Goal: Transaction & Acquisition: Download file/media

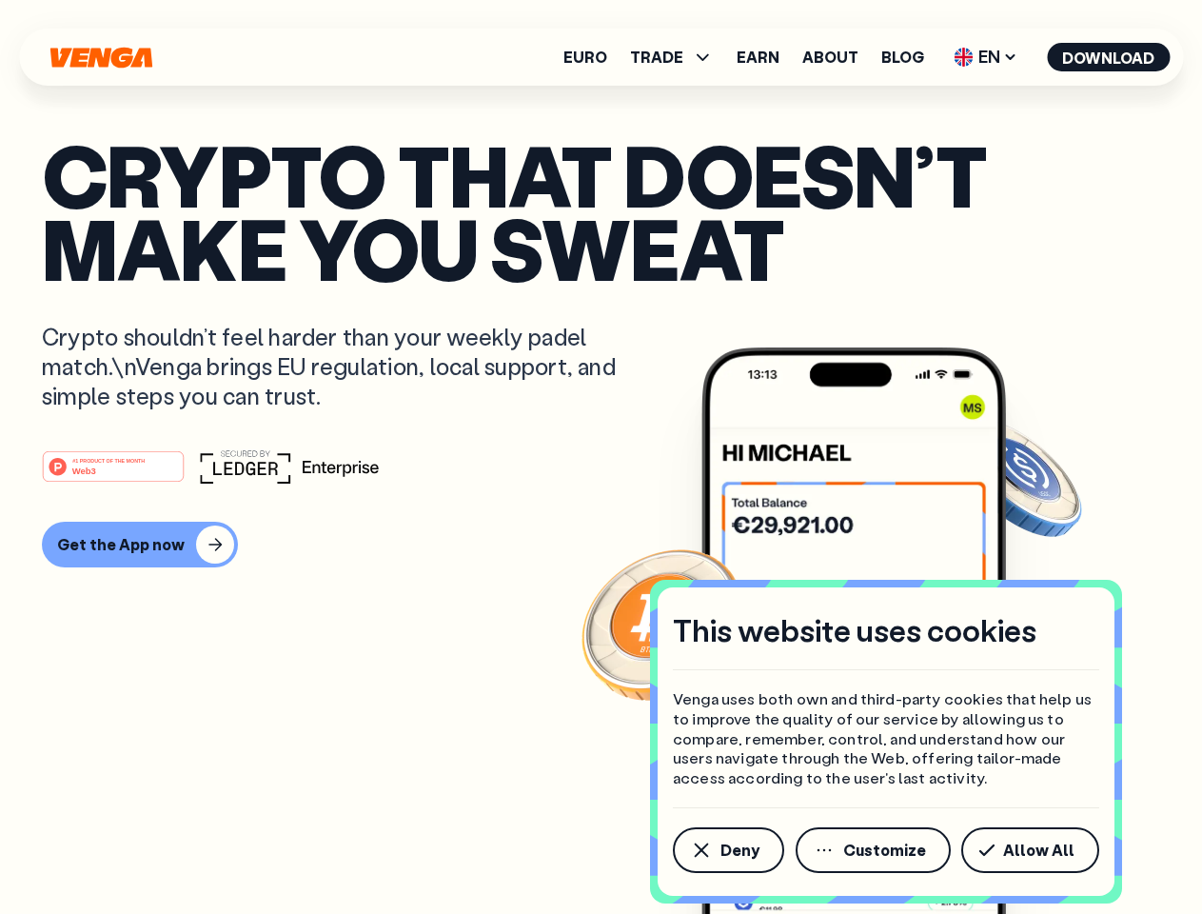
click at [601, 457] on div "#1 PRODUCT OF THE MONTH Web3" at bounding box center [601, 466] width 1118 height 34
click at [727, 850] on span "Deny" at bounding box center [740, 849] width 39 height 15
click at [875, 850] on img at bounding box center [853, 666] width 305 height 638
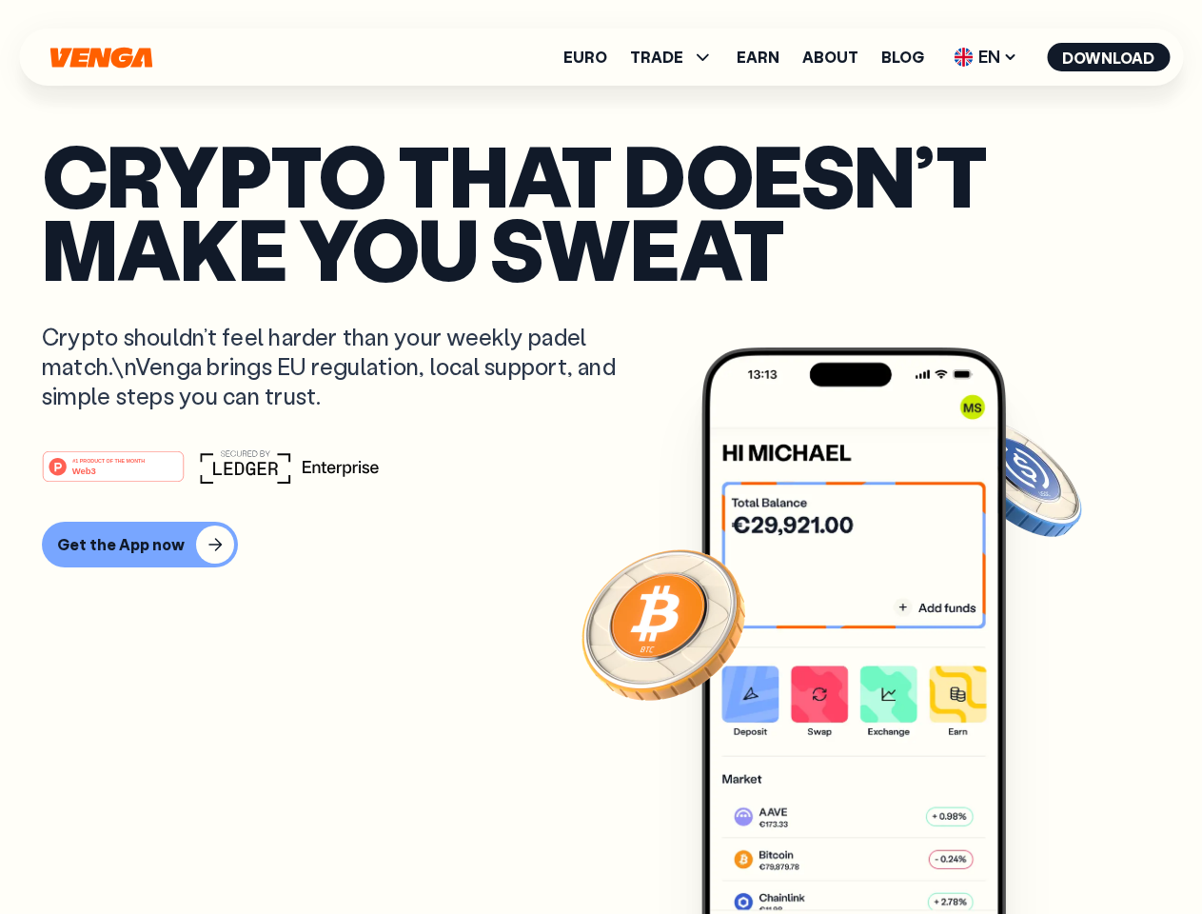
click at [1034, 850] on article "Crypto that doesn’t make you sweat Crypto shouldn’t feel harder than your weekl…" at bounding box center [601, 495] width 1118 height 714
click at [678, 57] on span "TRADE" at bounding box center [656, 56] width 53 height 15
click at [986, 57] on span "EN" at bounding box center [985, 57] width 77 height 30
click at [1109, 57] on button "Download" at bounding box center [1108, 57] width 123 height 29
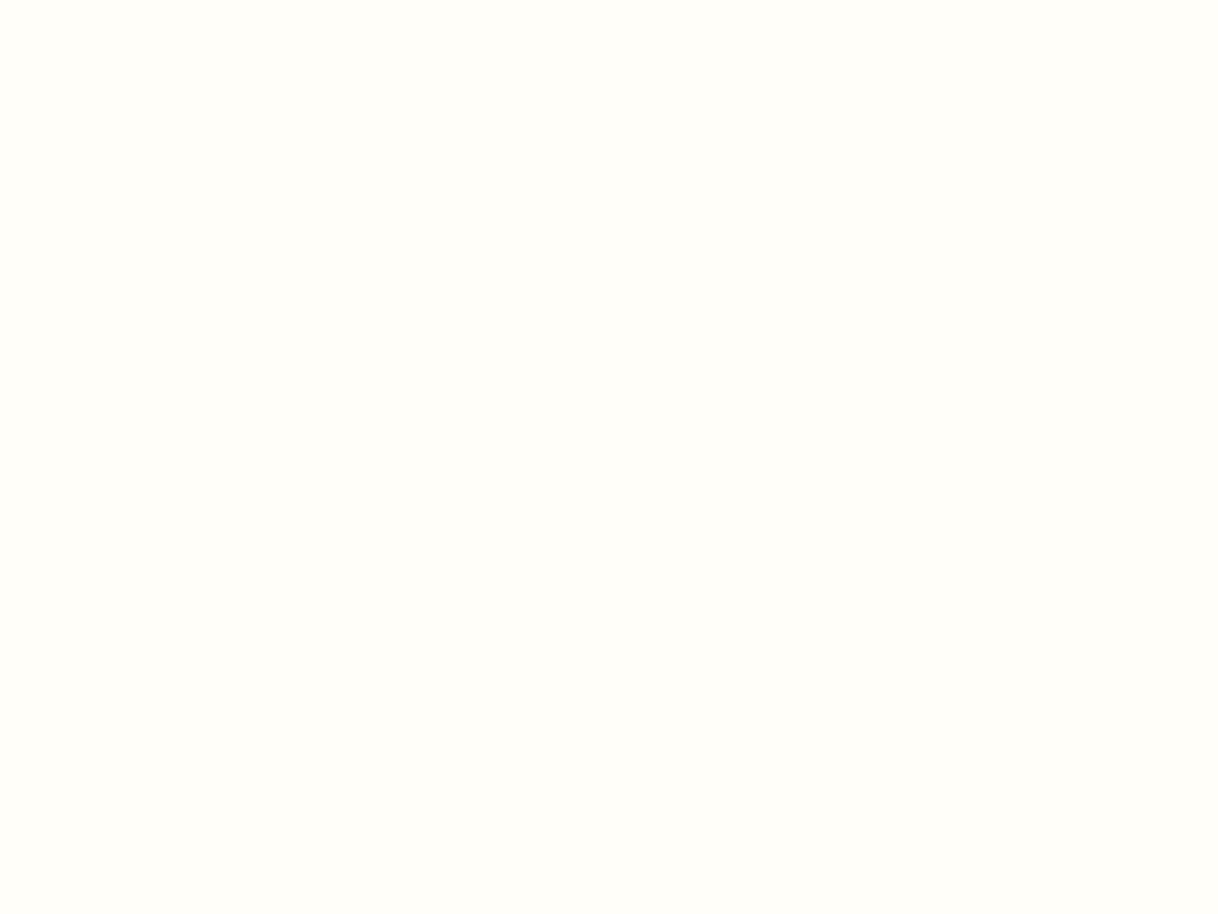
click at [137, 0] on html "This website uses cookies Venga uses both own and third-party cookies that help…" at bounding box center [609, 0] width 1218 height 0
click at [116, 0] on html "This website uses cookies Venga uses both own and third-party cookies that help…" at bounding box center [609, 0] width 1218 height 0
